Goal: Find contact information: Find contact information

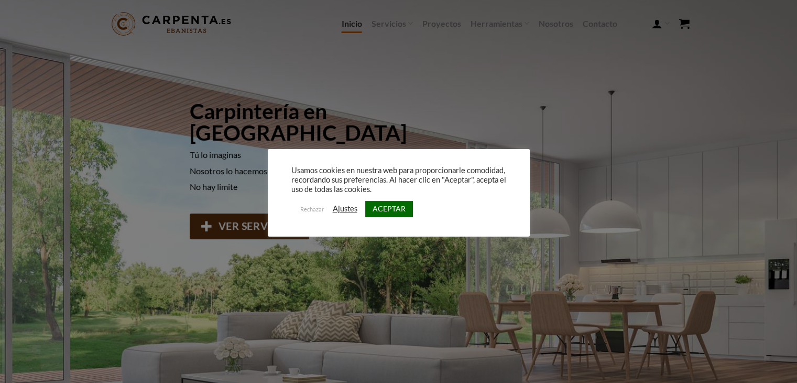
click at [402, 215] on link "ACEPTAR" at bounding box center [389, 209] width 48 height 16
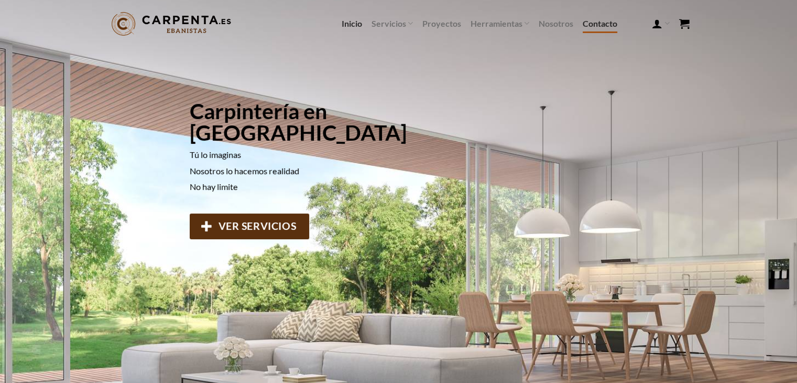
click at [595, 18] on link "Contacto" at bounding box center [600, 23] width 35 height 19
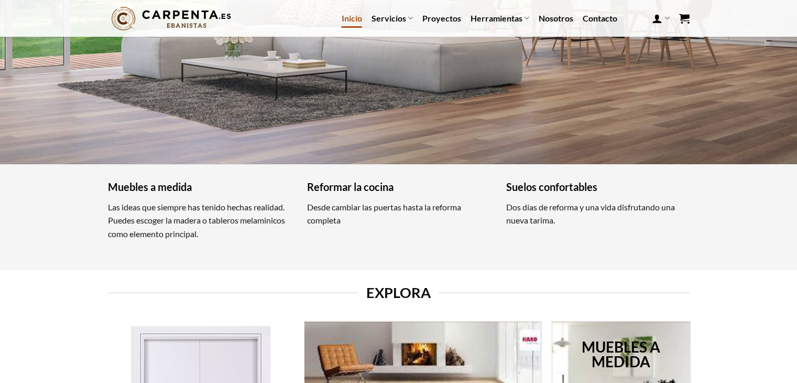
scroll to position [367, 0]
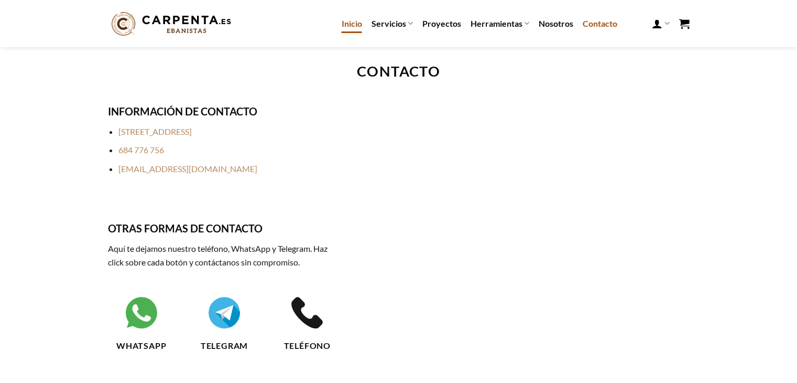
click at [356, 29] on link "Inicio" at bounding box center [352, 23] width 20 height 19
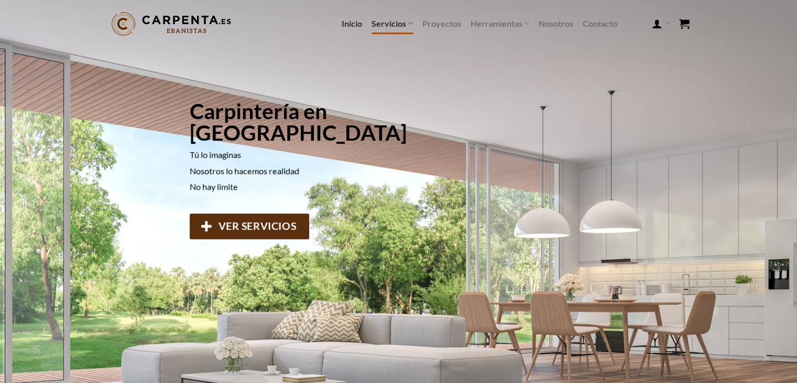
click at [390, 25] on link "Servicios" at bounding box center [392, 23] width 41 height 20
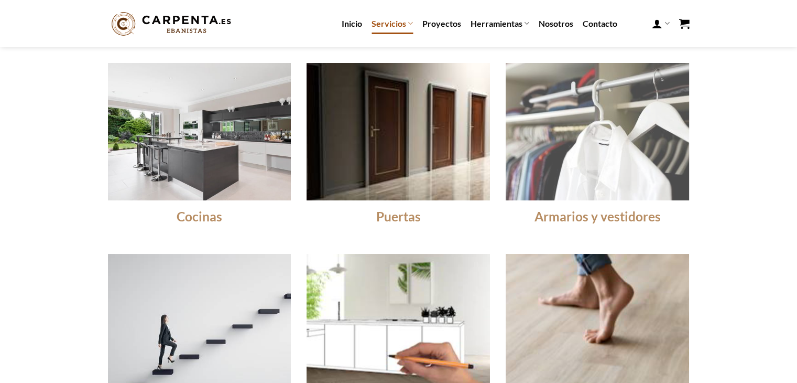
click at [575, 148] on img at bounding box center [598, 131] width 202 height 151
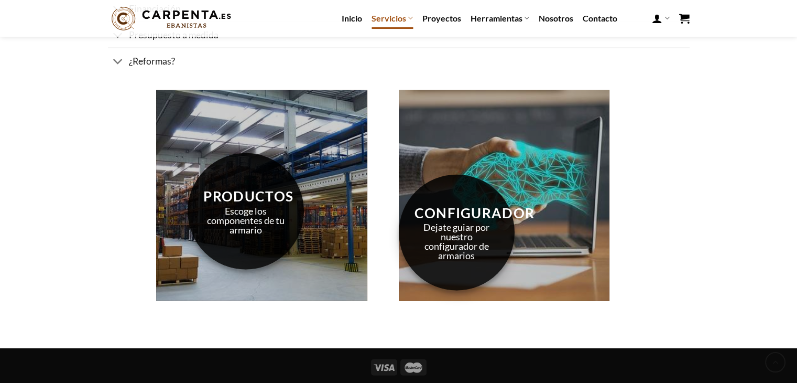
scroll to position [2674, 0]
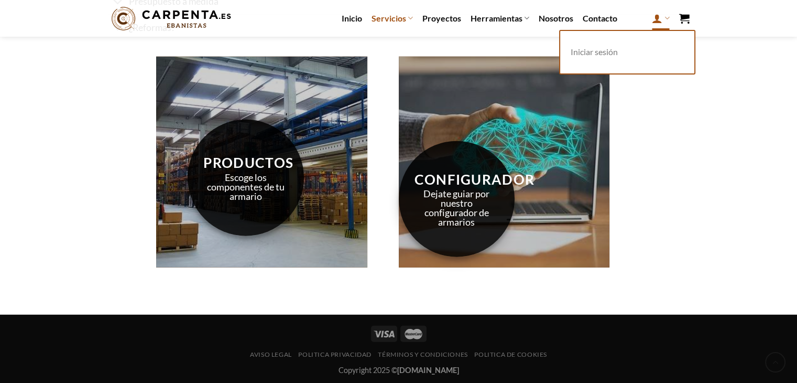
click at [657, 15] on icon at bounding box center [657, 18] width 10 height 13
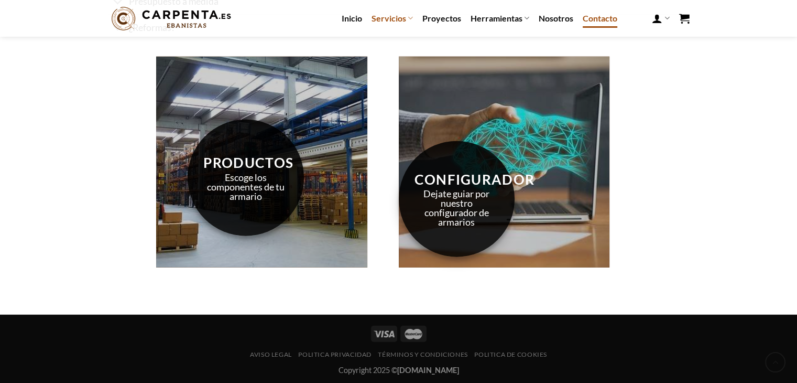
click at [603, 24] on link "Contacto" at bounding box center [600, 18] width 35 height 19
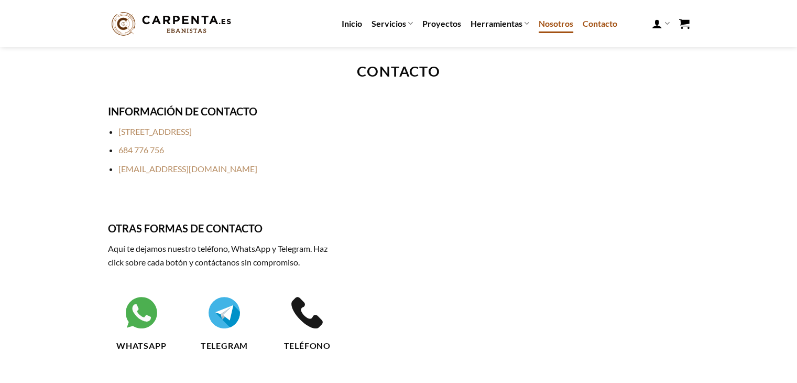
click at [562, 28] on link "Nosotros" at bounding box center [556, 23] width 35 height 19
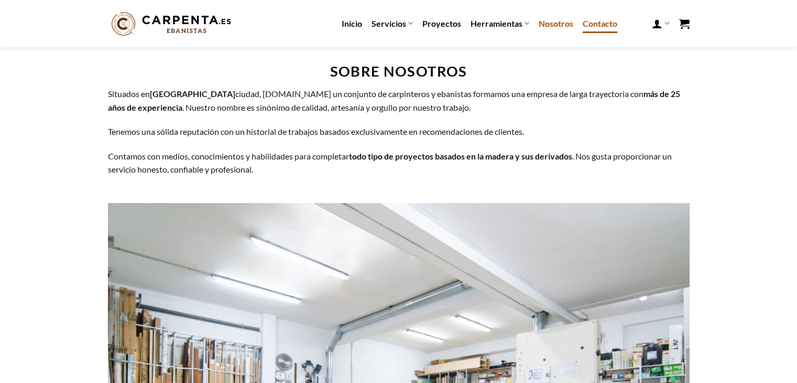
click at [594, 27] on link "Contacto" at bounding box center [600, 23] width 35 height 19
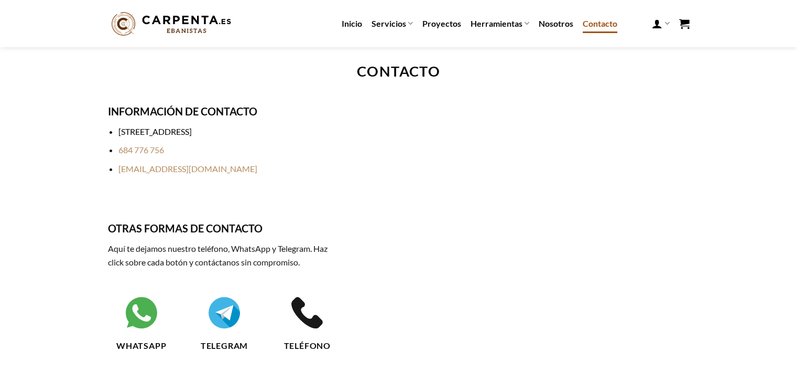
click at [162, 129] on link "[STREET_ADDRESS]" at bounding box center [154, 131] width 73 height 10
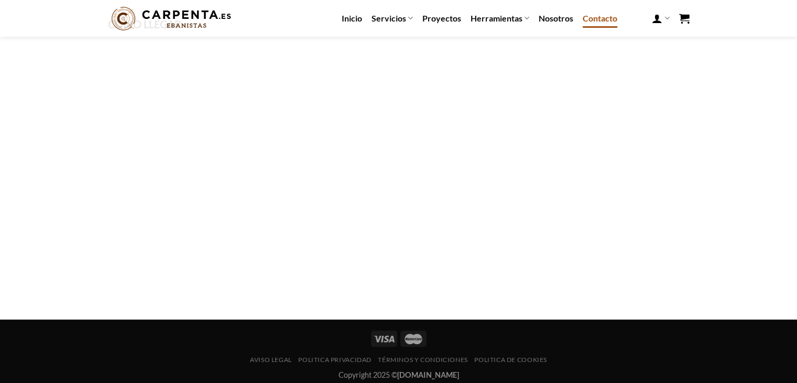
scroll to position [372, 0]
